Goal: Information Seeking & Learning: Check status

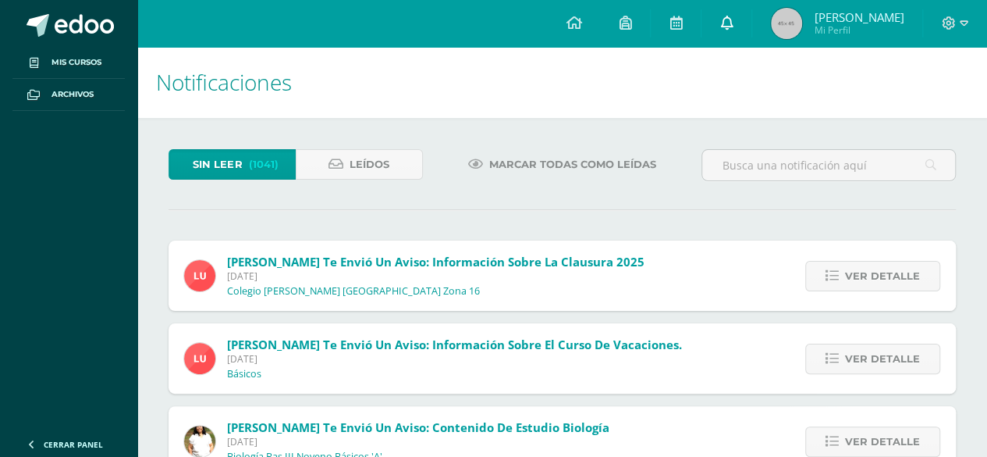
click at [727, 34] on link at bounding box center [727, 23] width 50 height 47
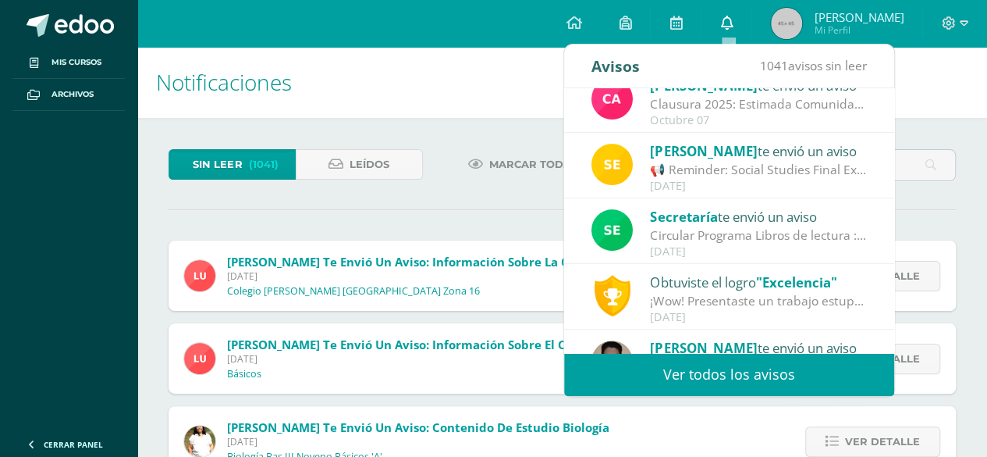
scroll to position [206, 0]
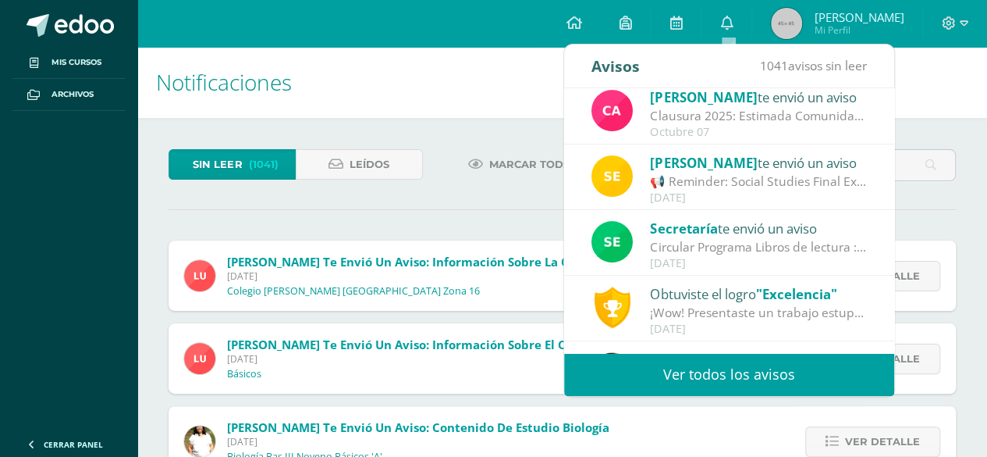
click at [822, 173] on div "📢 Reminder: Social Studies Final Exam — [DATE]: 👋 Hello dear students, As you k…" at bounding box center [758, 181] width 217 height 18
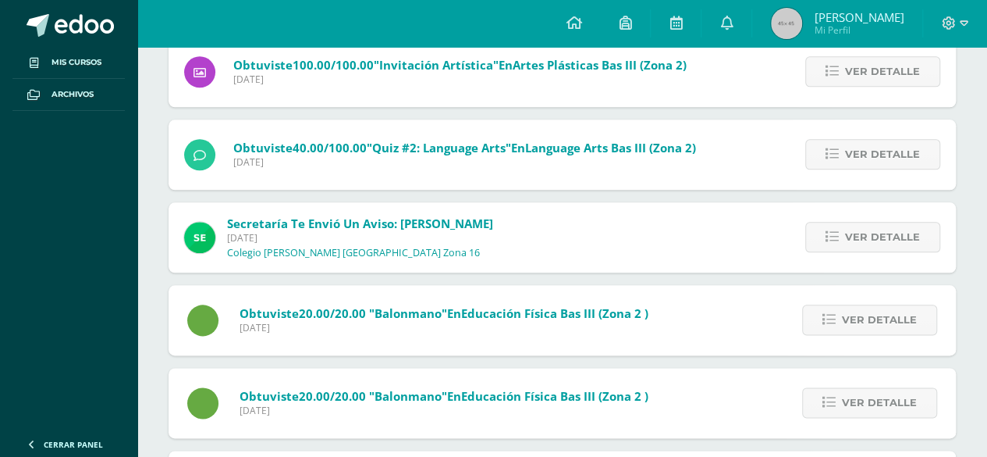
scroll to position [0, 0]
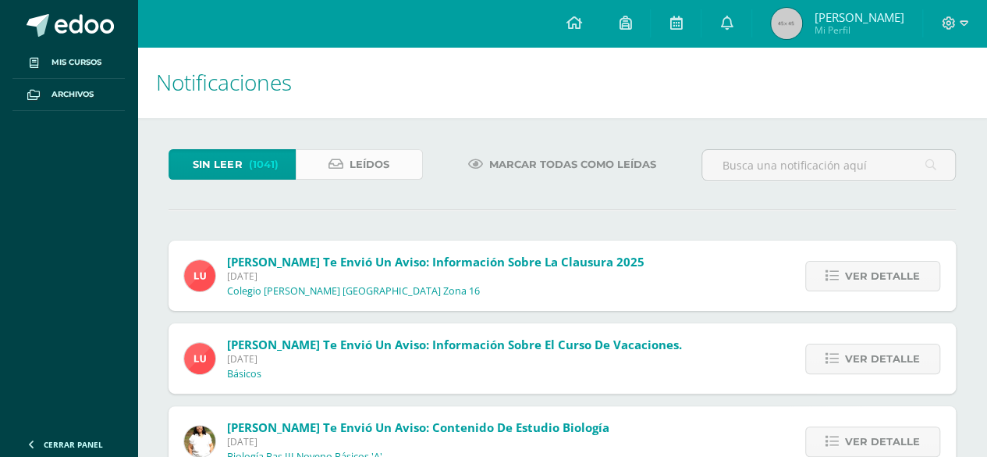
click at [386, 154] on span "Leídos" at bounding box center [370, 164] width 40 height 29
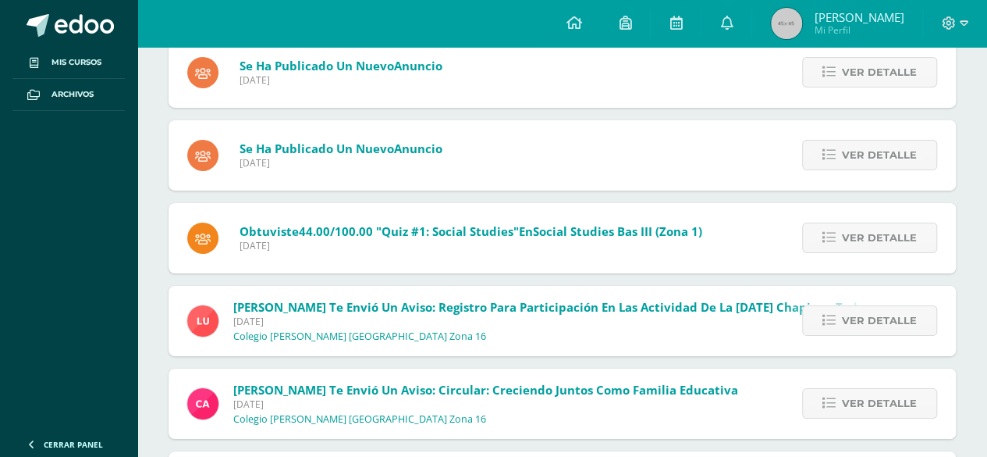
scroll to position [2586, 0]
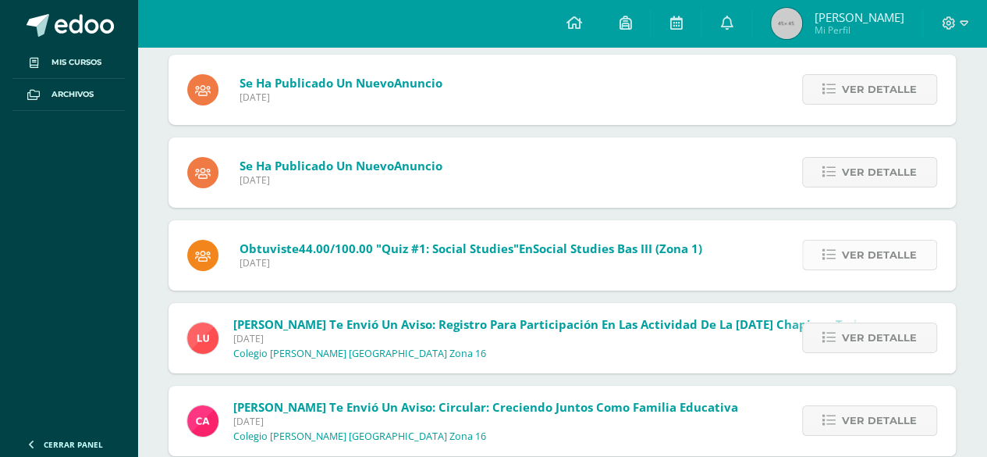
click at [902, 260] on span "Ver detalle" at bounding box center [879, 254] width 75 height 29
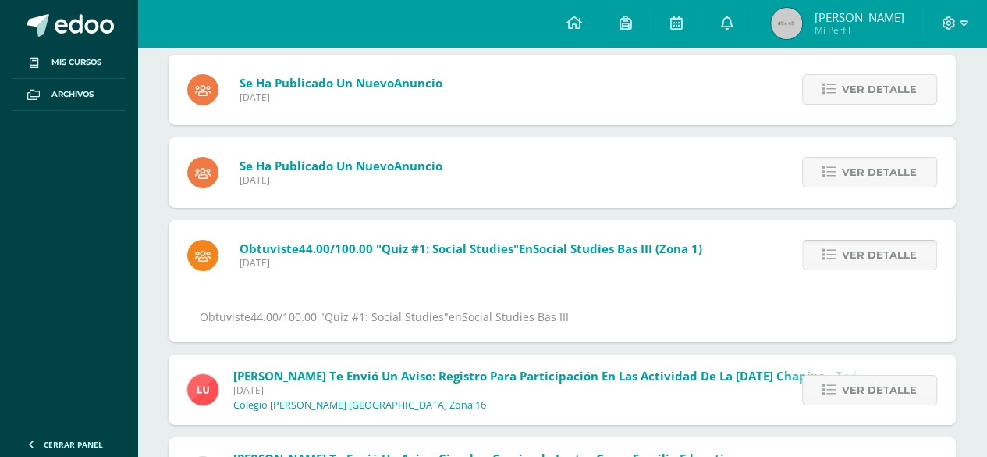
click at [899, 253] on span "Ver detalle" at bounding box center [879, 254] width 75 height 29
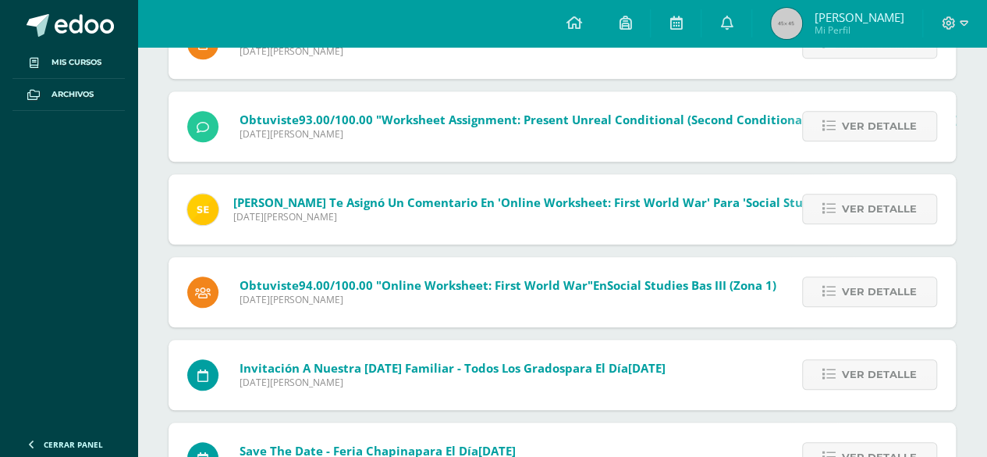
scroll to position [3620, 0]
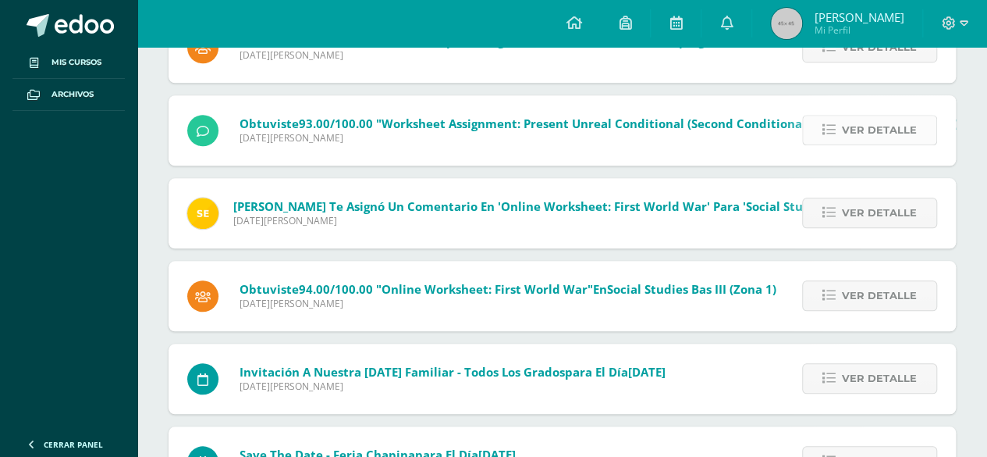
click at [891, 128] on span "Ver detalle" at bounding box center [879, 130] width 75 height 29
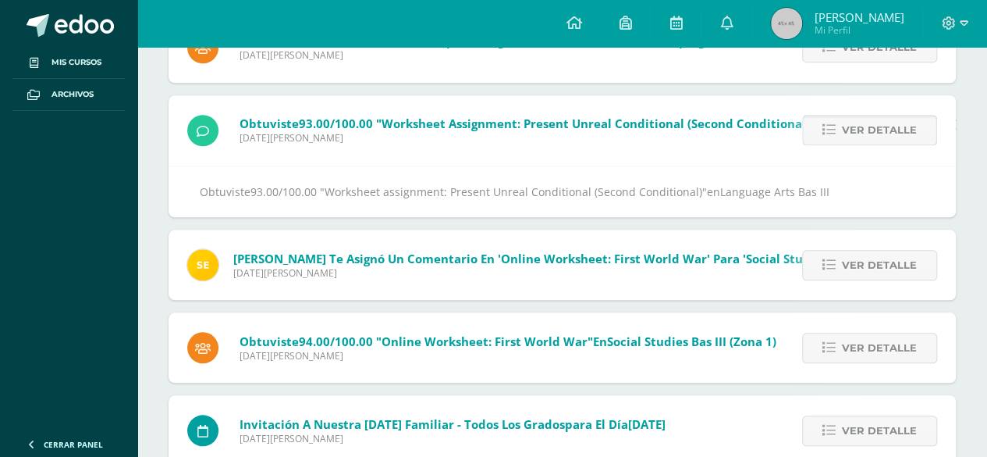
click at [893, 129] on span "Ver detalle" at bounding box center [879, 130] width 75 height 29
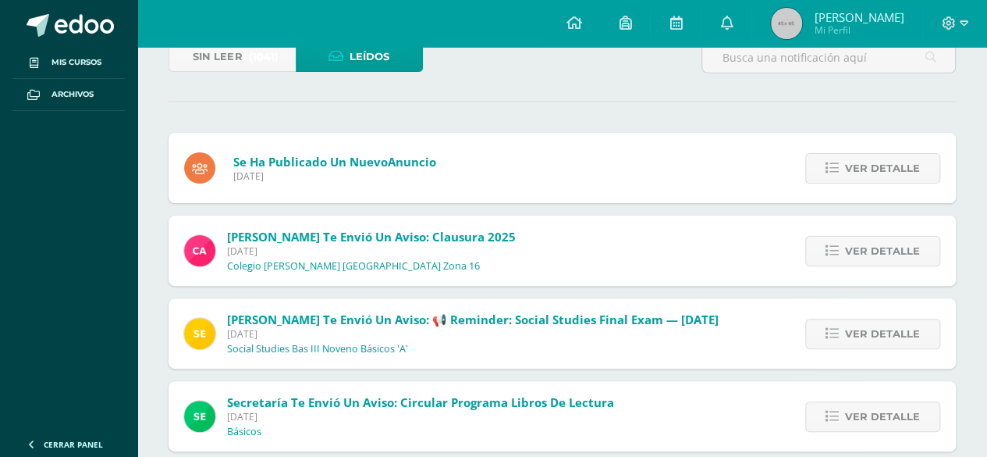
scroll to position [115, 0]
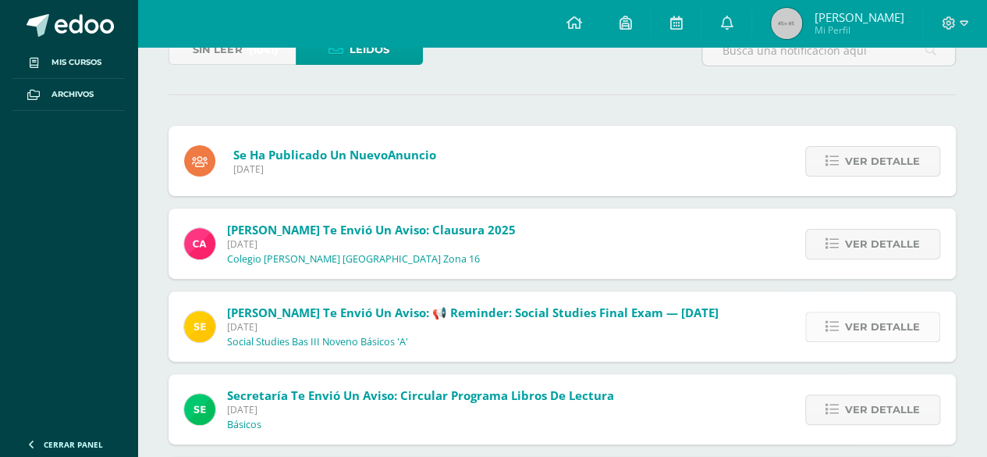
click at [874, 312] on span "Ver detalle" at bounding box center [882, 326] width 75 height 29
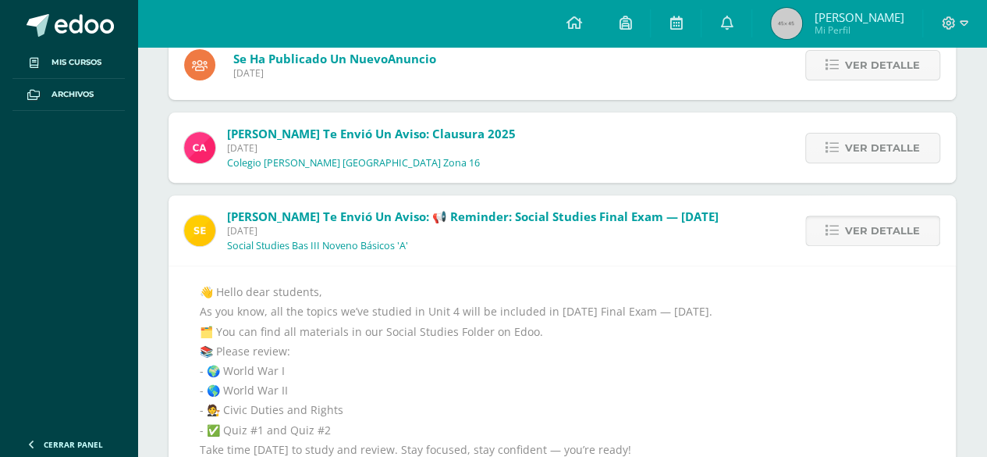
scroll to position [211, 0]
click at [192, 225] on img at bounding box center [199, 229] width 31 height 31
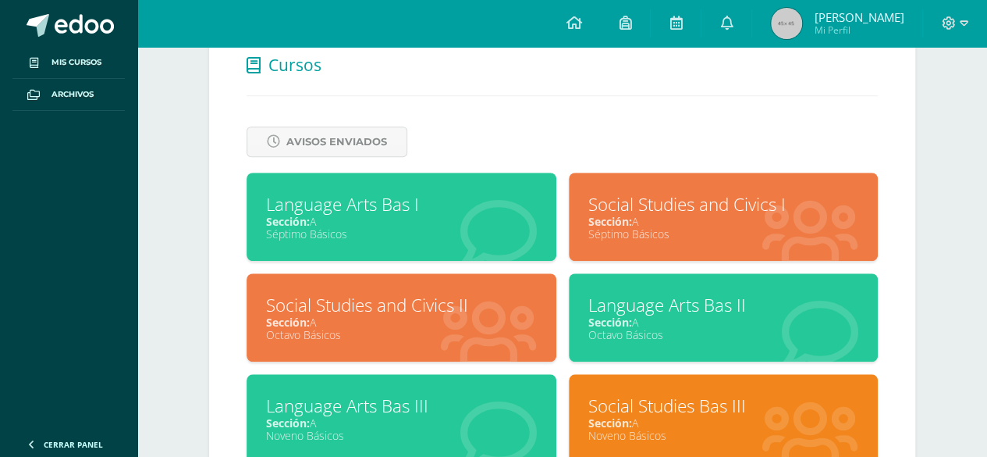
scroll to position [567, 0]
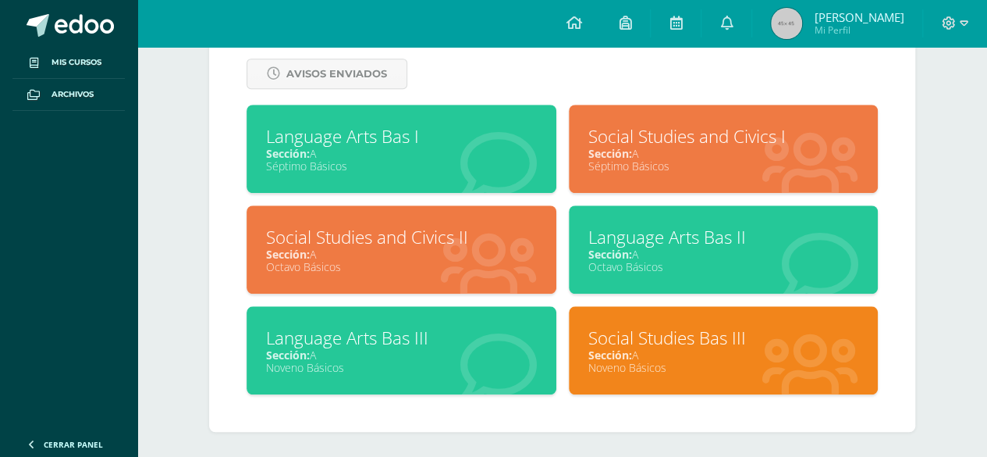
click at [382, 334] on div "Language Arts Bas III" at bounding box center [401, 337] width 271 height 24
click at [83, 58] on span "Mis cursos" at bounding box center [77, 62] width 50 height 12
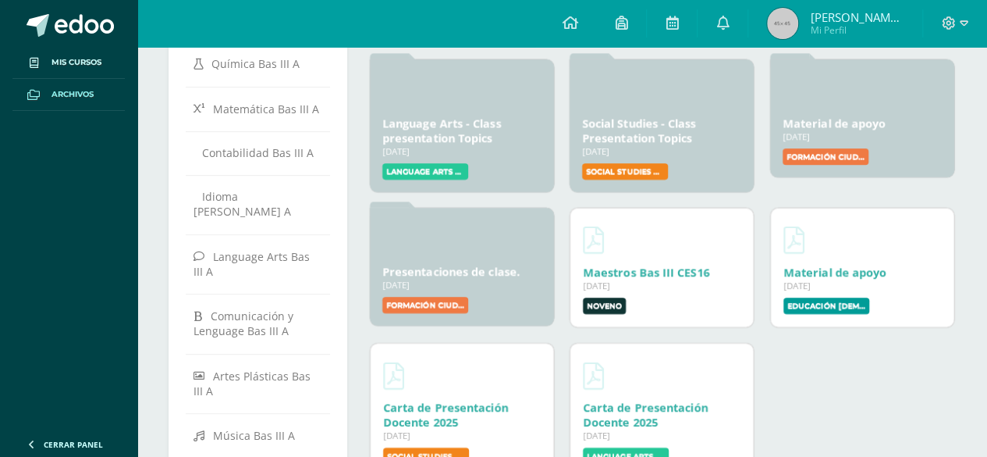
scroll to position [176, 0]
click at [456, 125] on link "Language Arts - Class presentation Topics" at bounding box center [441, 129] width 119 height 30
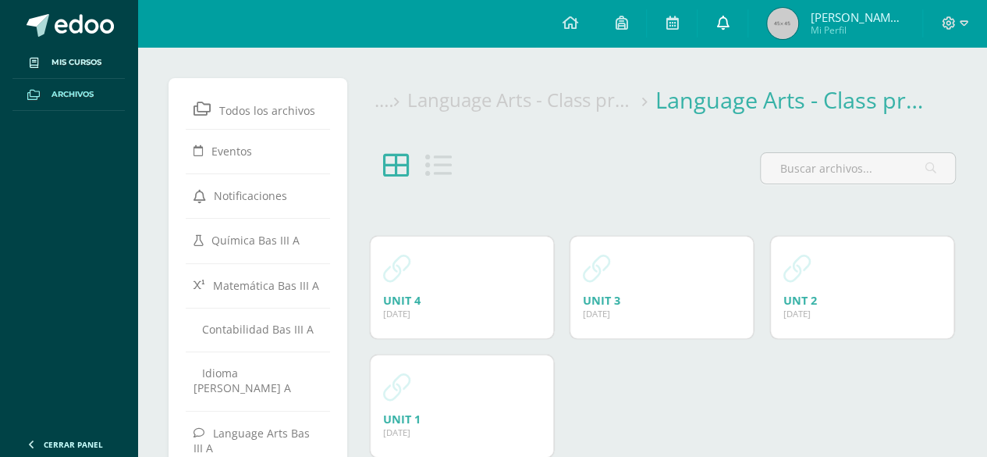
click at [736, 21] on link at bounding box center [723, 23] width 50 height 47
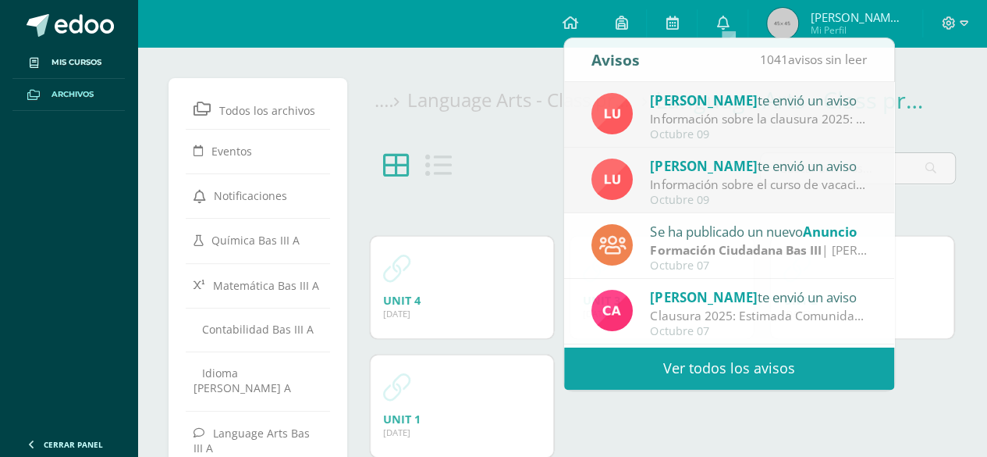
click at [805, 30] on span "Maggie Gabriela Mi Perfil" at bounding box center [835, 23] width 143 height 31
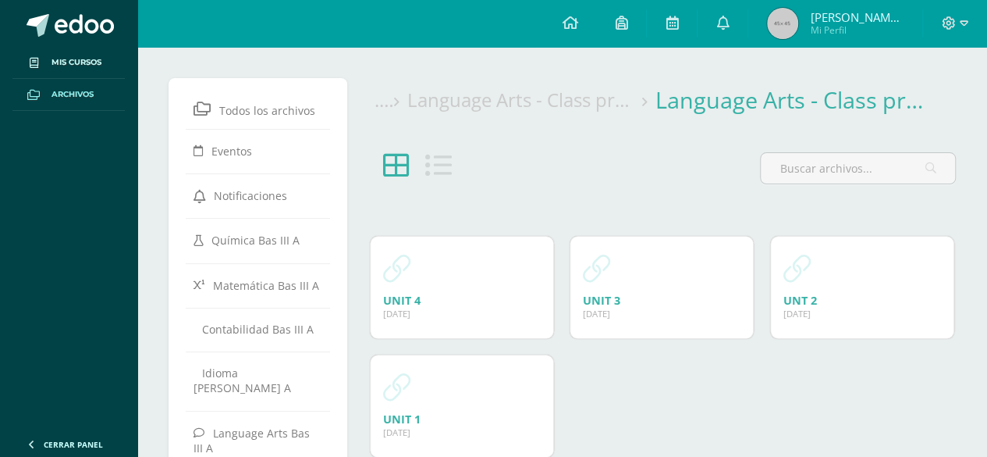
click at [863, 27] on span "Mi Perfil" at bounding box center [857, 29] width 94 height 13
click at [876, 25] on span "Maggie Gabriela" at bounding box center [857, 17] width 94 height 16
click at [877, 23] on span "Maggie Gabriela" at bounding box center [857, 17] width 94 height 16
click at [866, 31] on span "Mi Perfil" at bounding box center [857, 29] width 94 height 13
click at [874, 32] on span "Mi Perfil" at bounding box center [857, 29] width 94 height 13
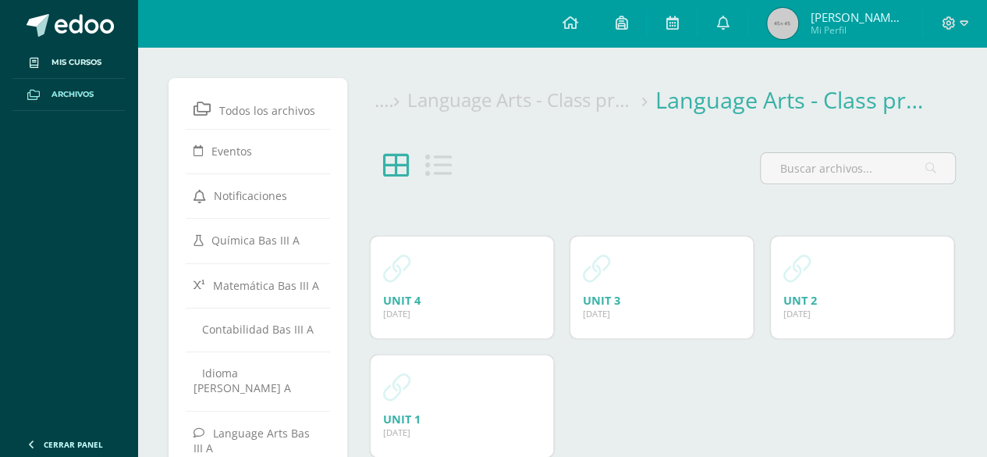
click at [879, 33] on span "Mi Perfil" at bounding box center [857, 29] width 94 height 13
click at [880, 30] on span "Mi Perfil" at bounding box center [857, 29] width 94 height 13
click at [876, 30] on span "Mi Perfil" at bounding box center [857, 29] width 94 height 13
click at [873, 30] on span "Mi Perfil" at bounding box center [857, 29] width 94 height 13
click at [883, 30] on span "Mi Perfil" at bounding box center [857, 29] width 94 height 13
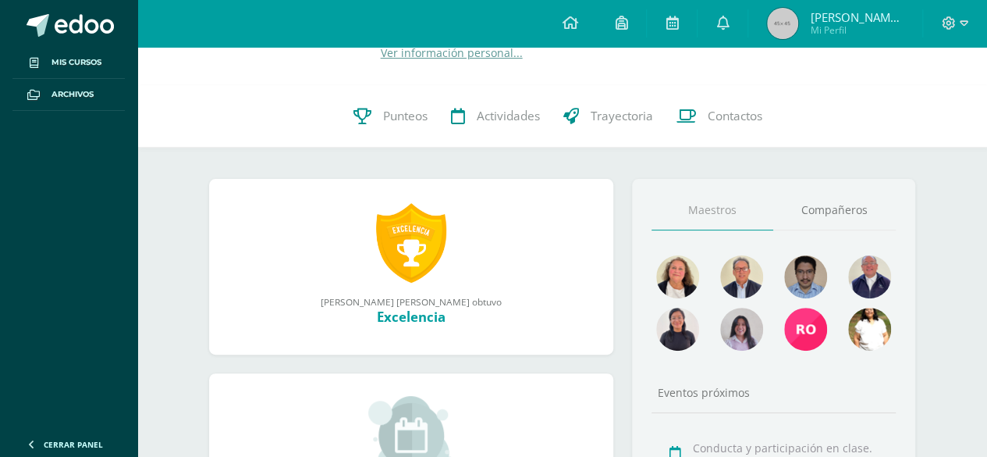
scroll to position [74, 0]
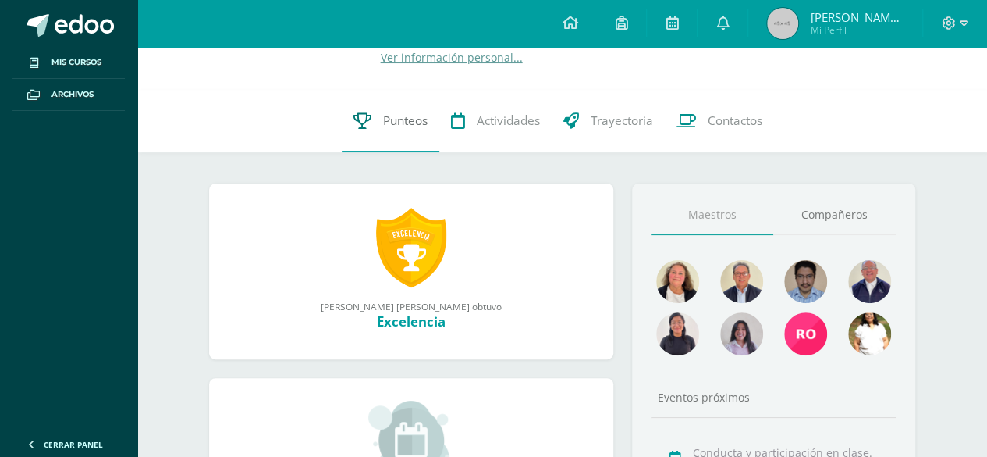
click at [387, 120] on span "Punteos" at bounding box center [405, 120] width 44 height 16
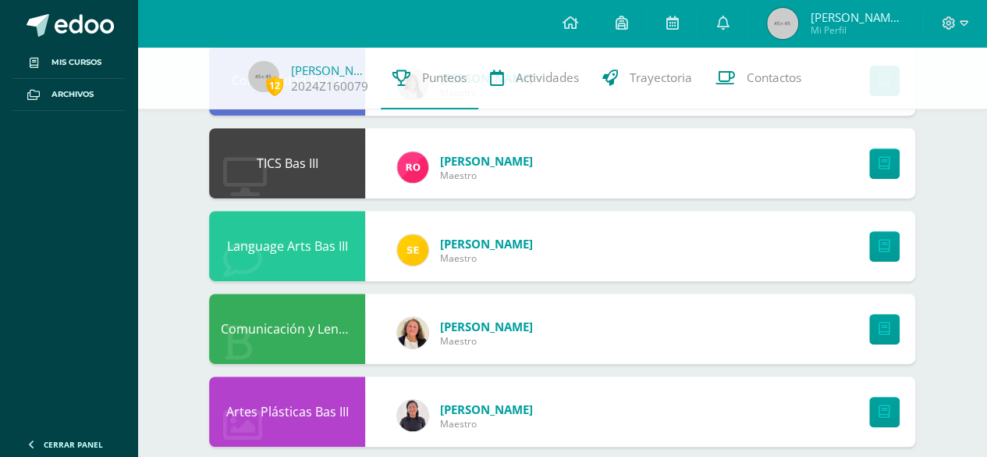
scroll to position [293, 0]
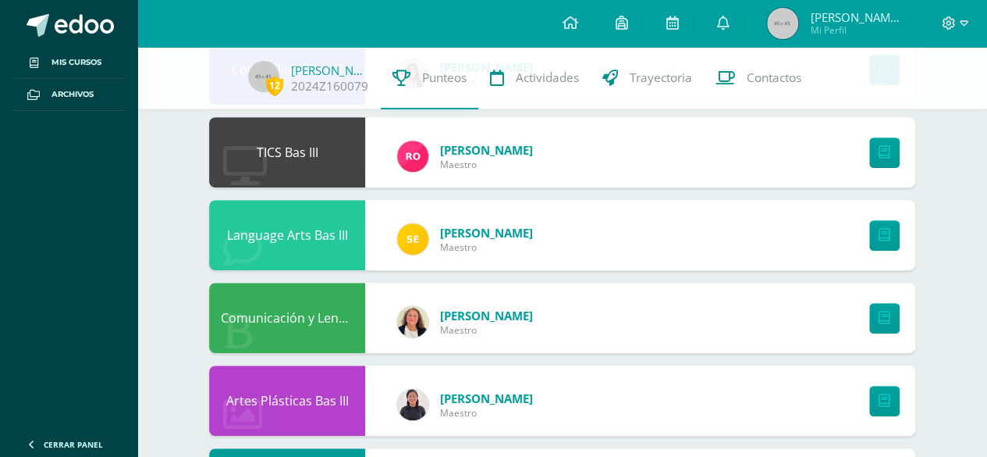
click at [780, 236] on div "Language Arts Bas III [PERSON_NAME] Maestro" at bounding box center [562, 235] width 706 height 70
click at [891, 229] on link at bounding box center [884, 235] width 30 height 30
